Goal: Information Seeking & Learning: Check status

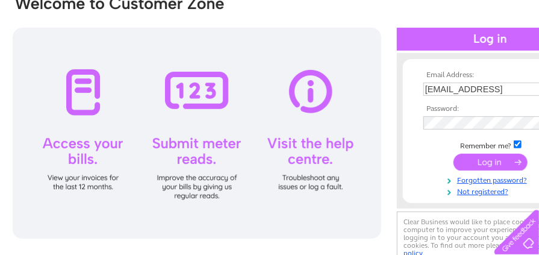
scroll to position [125, 0]
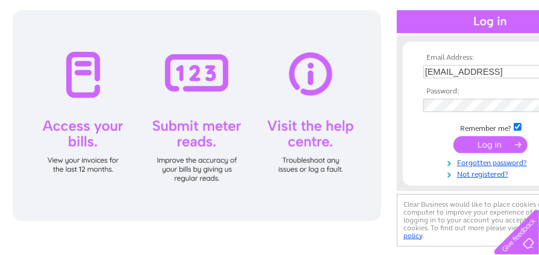
type input "[EMAIL_ADDRESS]"
click at [484, 143] on input "submit" at bounding box center [490, 144] width 74 height 17
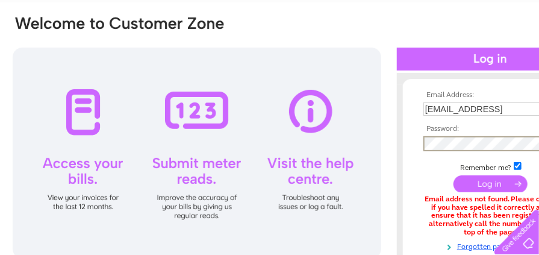
scroll to position [89, 0]
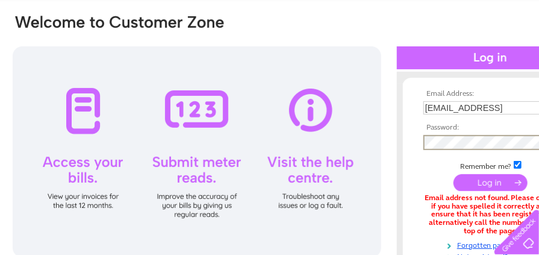
click at [477, 187] on input "submit" at bounding box center [490, 182] width 74 height 17
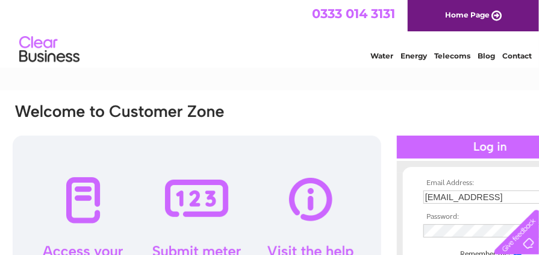
click at [507, 199] on input "[EMAIL_ADDRESS]" at bounding box center [485, 196] width 124 height 13
click at [534, 196] on input "[EMAIL_ADDRESS]" at bounding box center [485, 197] width 125 height 14
type input "[EMAIL_ADDRESS][DOMAIN_NAME]"
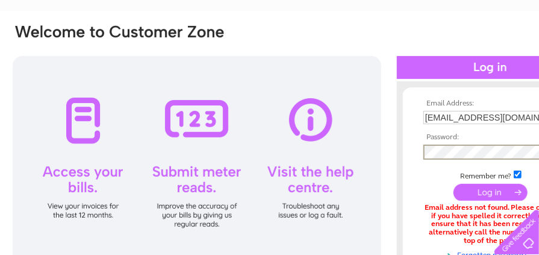
scroll to position [84, 0]
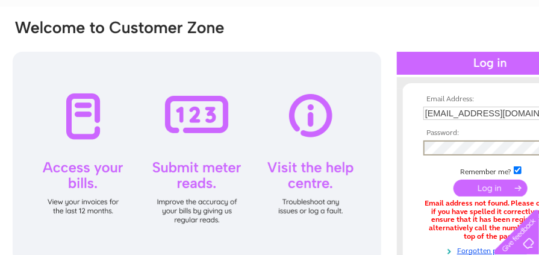
click at [453, 179] on input "submit" at bounding box center [490, 187] width 74 height 17
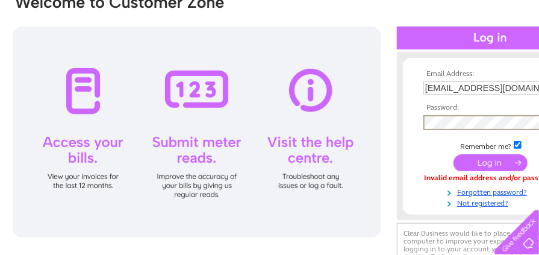
scroll to position [112, 0]
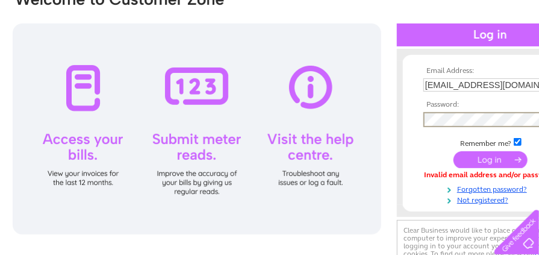
click at [478, 163] on input "submit" at bounding box center [490, 159] width 74 height 17
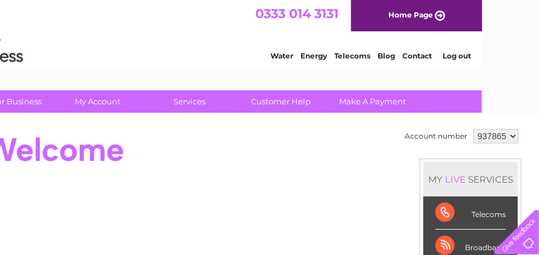
scroll to position [0, 57]
click at [496, 142] on select "937865 937866" at bounding box center [495, 136] width 45 height 14
click at [495, 134] on select "937865 937866" at bounding box center [495, 136] width 45 height 14
click at [494, 142] on select "937865 937866" at bounding box center [495, 136] width 45 height 14
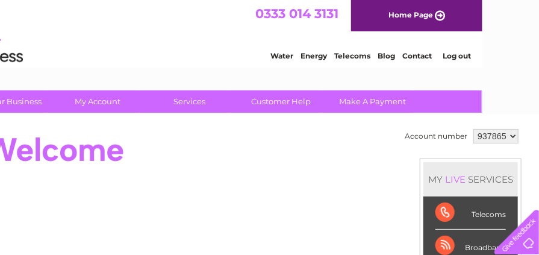
scroll to position [0, 0]
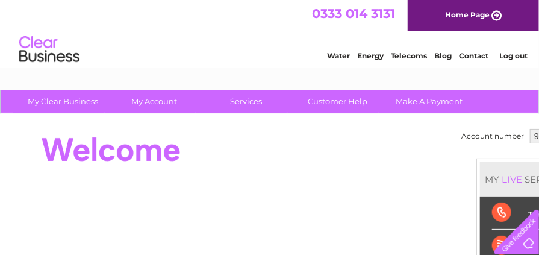
click at [500, 53] on link "Log out" at bounding box center [513, 55] width 28 height 9
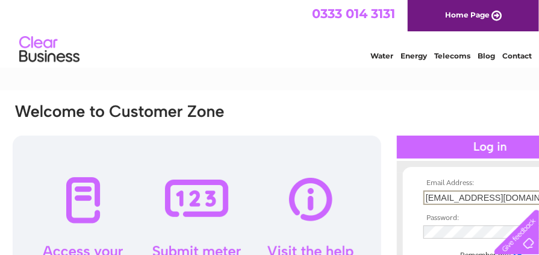
drag, startPoint x: 513, startPoint y: 200, endPoint x: 391, endPoint y: 187, distance: 122.9
click at [391, 187] on div "Email Address: sarahglen23@yahoo.co.uk Password:" at bounding box center [297, 238] width 573 height 273
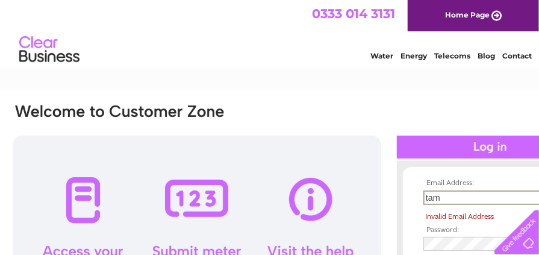
type input "tamhughes01@hotmail.com"
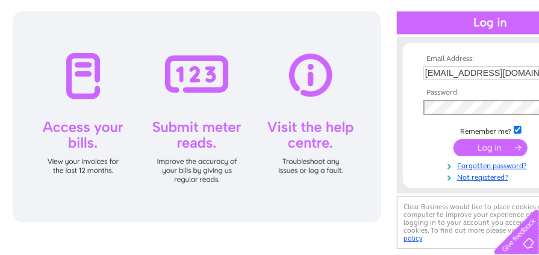
scroll to position [184, 0]
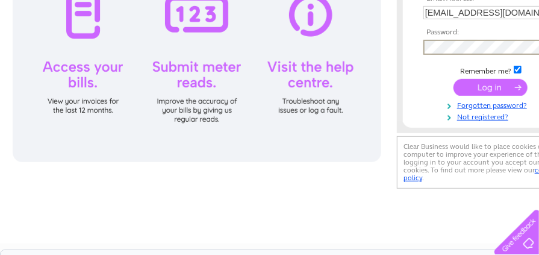
click at [346, 54] on div "Email Address: tamhughes01@hotmail.com Password:" at bounding box center [297, 54] width 573 height 273
click at [453, 79] on input "submit" at bounding box center [490, 87] width 74 height 17
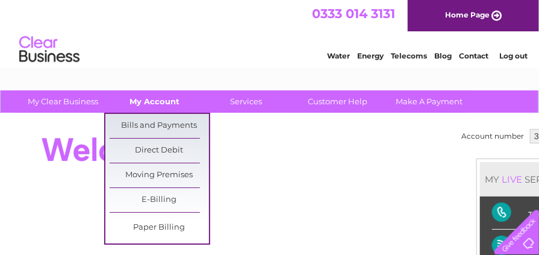
click at [159, 99] on link "My Account" at bounding box center [154, 101] width 99 height 22
click at [152, 124] on link "Bills and Payments" at bounding box center [159, 126] width 99 height 24
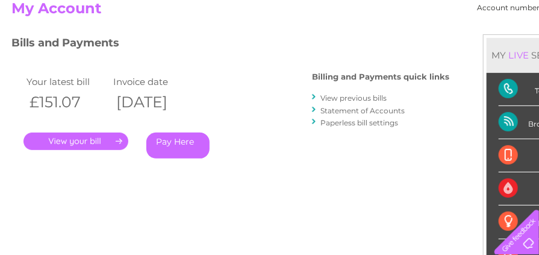
scroll to position [105, 0]
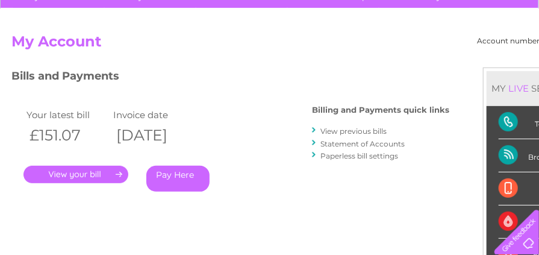
click at [61, 173] on link "." at bounding box center [75, 174] width 105 height 17
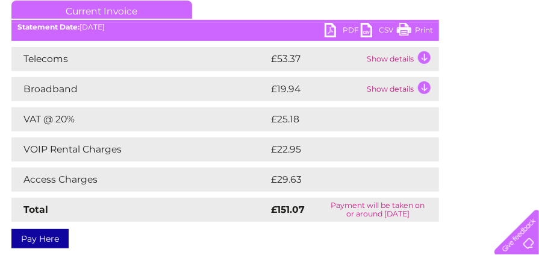
scroll to position [173, 0]
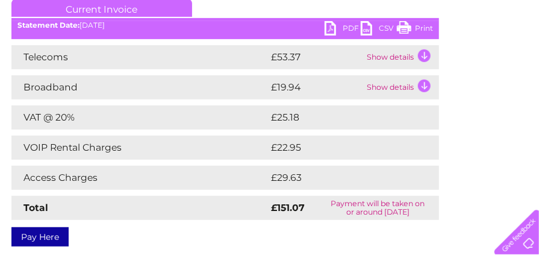
click at [402, 57] on td "Show details" at bounding box center [401, 57] width 75 height 24
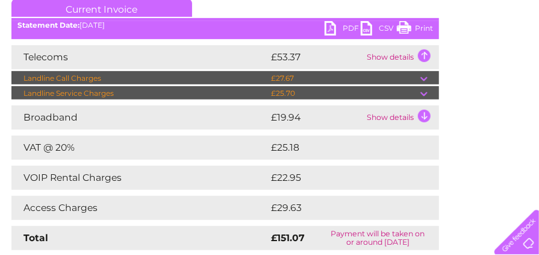
click at [381, 119] on td "Show details" at bounding box center [401, 117] width 75 height 24
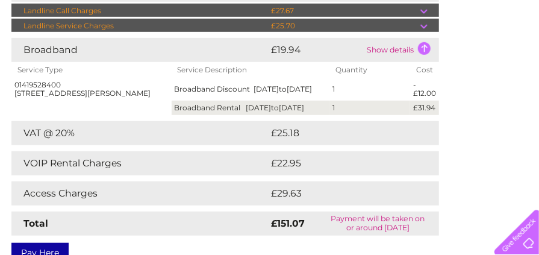
scroll to position [242, 0]
